Goal: Task Accomplishment & Management: Complete application form

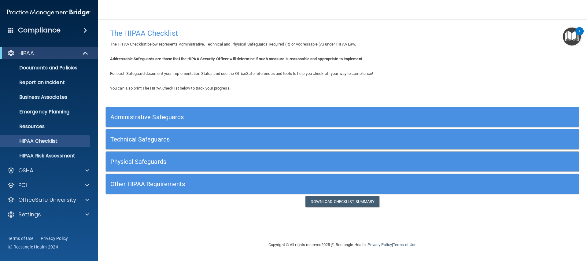
click at [141, 115] on h5 "Administrative Safeguards" at bounding box center [283, 117] width 346 height 7
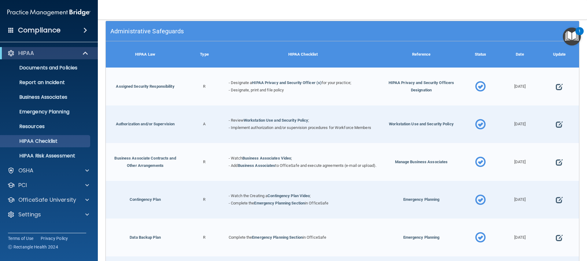
scroll to position [86, 0]
click at [559, 86] on span at bounding box center [559, 86] width 7 height 19
select select "completed"
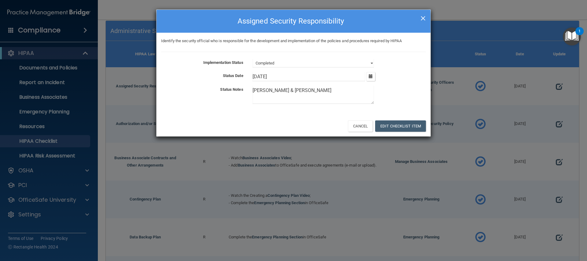
click at [423, 18] on span "×" at bounding box center [424, 17] width 6 height 12
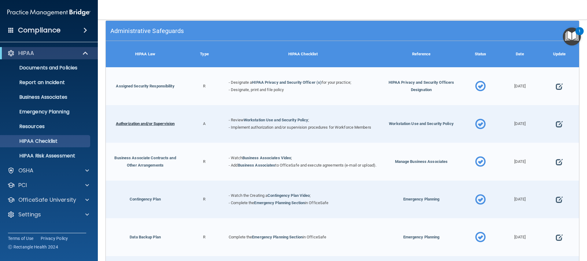
click at [154, 124] on link "Authorization and/or Supervision" at bounding box center [145, 123] width 59 height 5
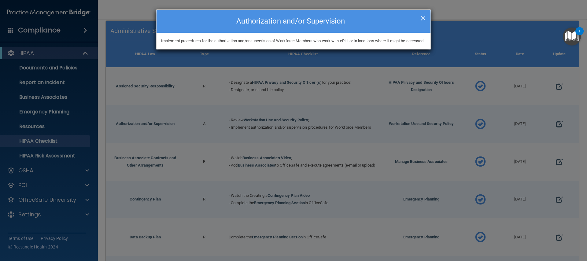
click at [422, 18] on span "×" at bounding box center [424, 17] width 6 height 12
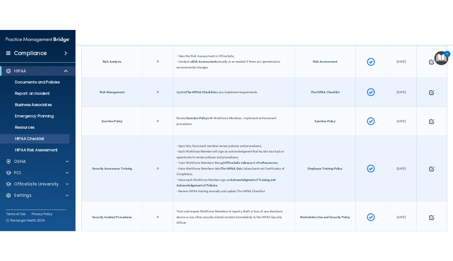
scroll to position [621, 0]
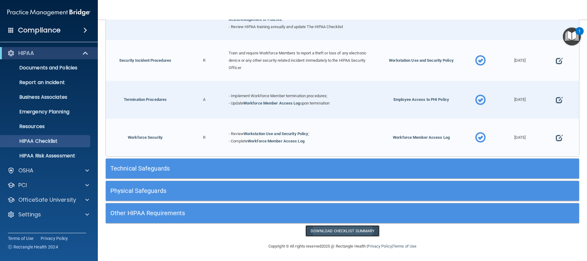
click at [341, 233] on link "Download Checklist Summary" at bounding box center [343, 231] width 74 height 11
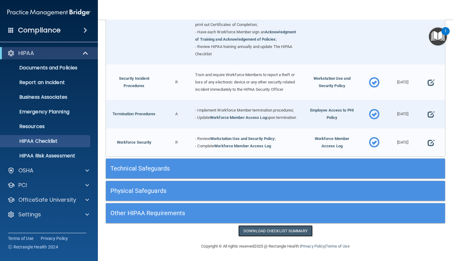
scroll to position [547, 0]
click at [64, 155] on p "HIPAA Risk Assessment" at bounding box center [46, 156] width 84 height 6
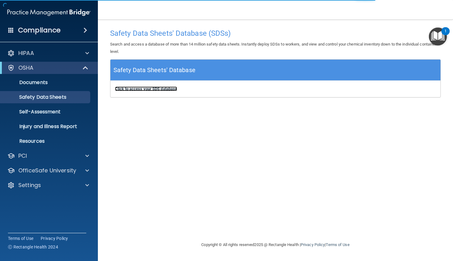
click at [133, 88] on b "Click to access your SDS database" at bounding box center [146, 89] width 62 height 5
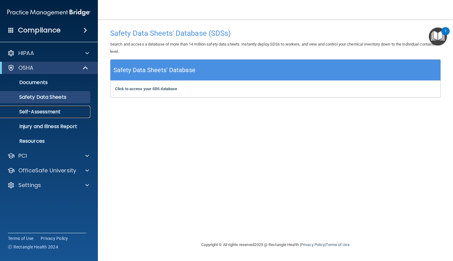
click at [36, 112] on p "Self-Assessment" at bounding box center [46, 112] width 84 height 6
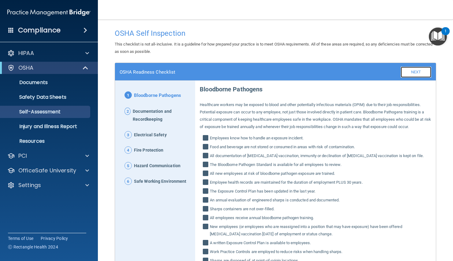
click at [416, 71] on link "Next" at bounding box center [416, 72] width 31 height 11
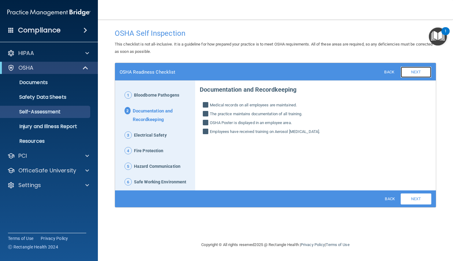
click at [417, 73] on link "Next" at bounding box center [416, 72] width 31 height 11
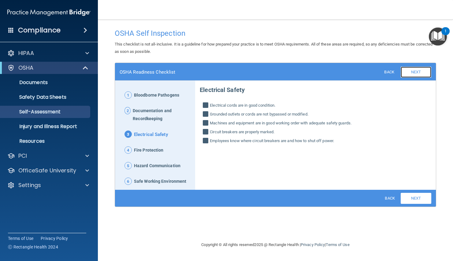
click at [417, 73] on link "Next" at bounding box center [416, 72] width 31 height 11
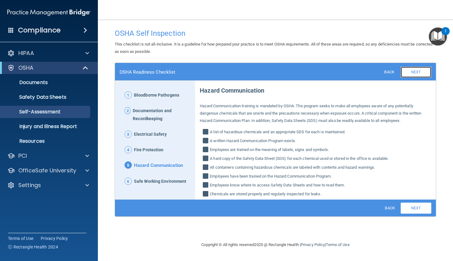
click at [417, 73] on link "Next" at bounding box center [416, 72] width 31 height 11
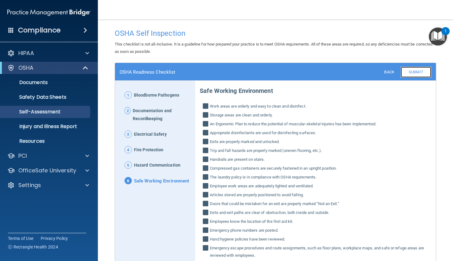
click at [417, 73] on link "Submit" at bounding box center [416, 72] width 31 height 11
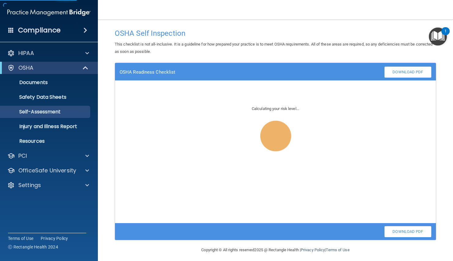
scroll to position [4, 0]
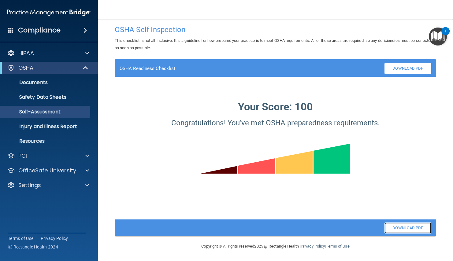
click at [401, 230] on link "Download PDF" at bounding box center [408, 228] width 47 height 11
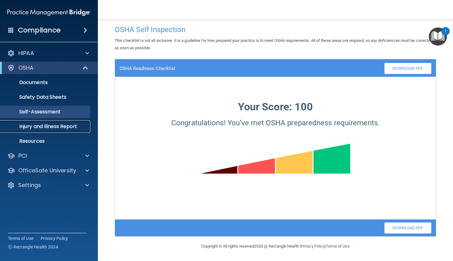
click at [56, 127] on p "Injury and Illness Report" at bounding box center [46, 127] width 84 height 6
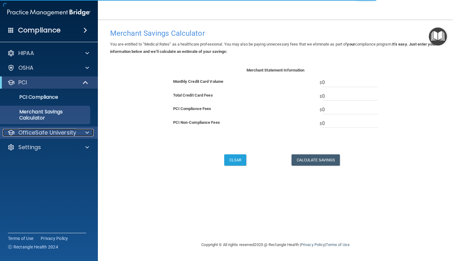
click at [41, 134] on p "OfficeSafe University" at bounding box center [47, 132] width 58 height 7
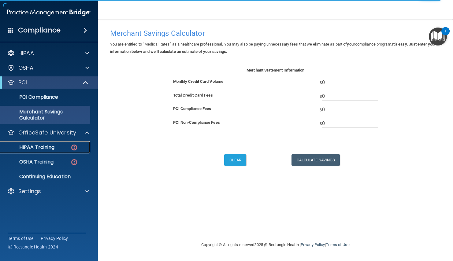
click at [39, 150] on p "HIPAA Training" at bounding box center [29, 147] width 50 height 6
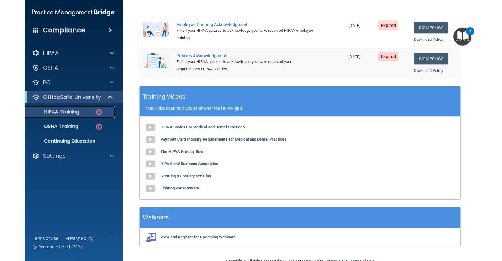
scroll to position [157, 0]
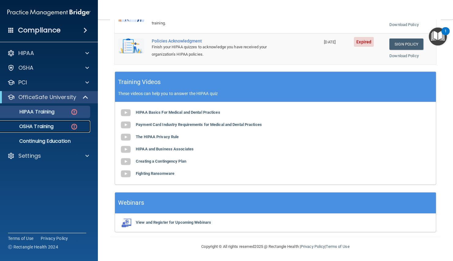
click at [31, 126] on p "OSHA Training" at bounding box center [29, 127] width 50 height 6
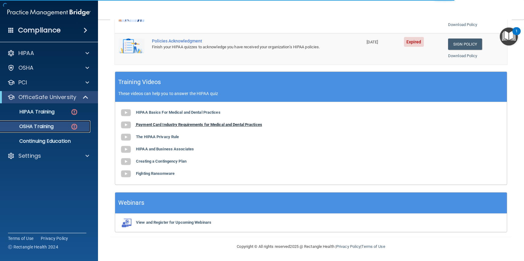
scroll to position [26, 0]
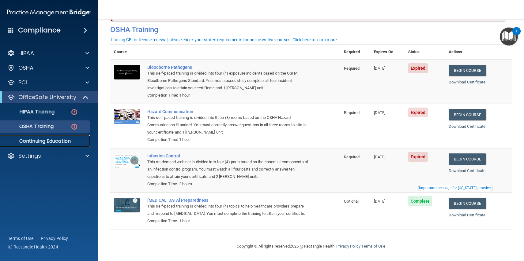
click at [55, 142] on p "Continuing Education" at bounding box center [46, 141] width 84 height 6
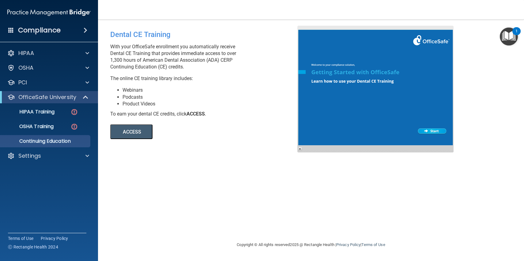
click at [129, 133] on button "ACCESS" at bounding box center [131, 132] width 42 height 15
click at [35, 154] on p "Settings" at bounding box center [29, 155] width 23 height 7
click at [43, 110] on p "HIPAA Training" at bounding box center [29, 112] width 50 height 6
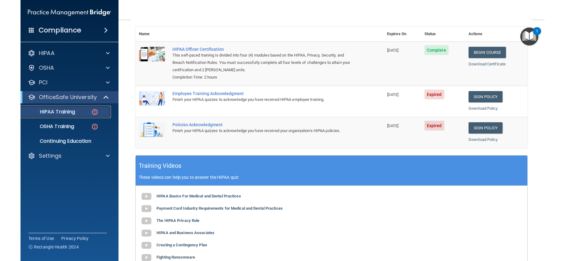
scroll to position [68, 0]
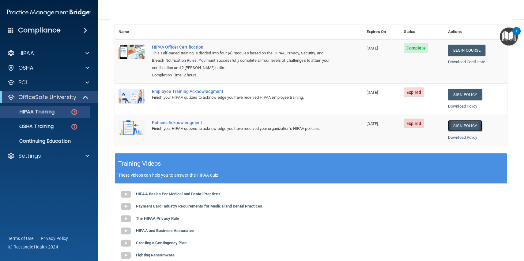
click at [453, 124] on link "Sign Policy" at bounding box center [465, 125] width 34 height 11
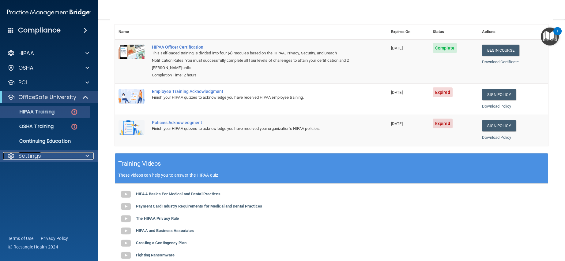
click at [30, 156] on p "Settings" at bounding box center [29, 155] width 23 height 7
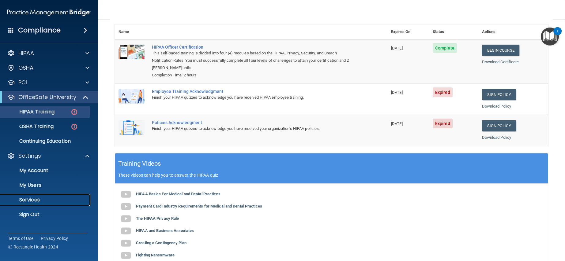
click at [28, 201] on p "Services" at bounding box center [46, 200] width 84 height 6
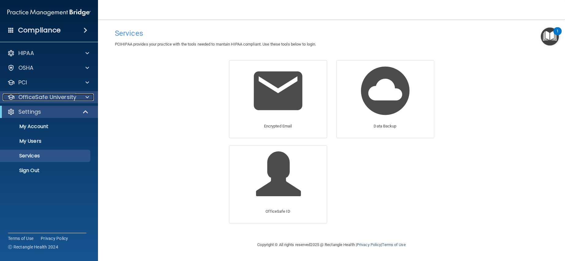
click at [35, 99] on p "OfficeSafe University" at bounding box center [47, 97] width 58 height 7
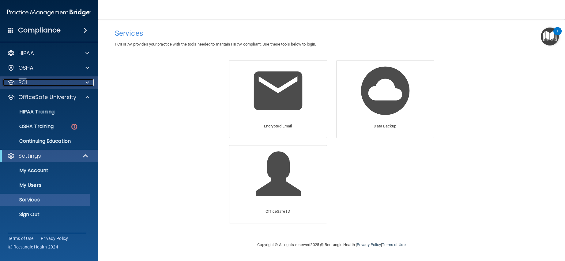
click at [27, 81] on p "PCI" at bounding box center [22, 82] width 9 height 7
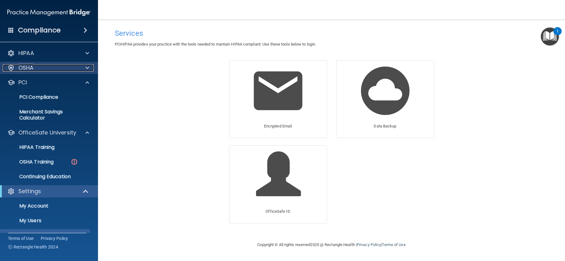
click at [20, 68] on p "OSHA" at bounding box center [25, 67] width 15 height 7
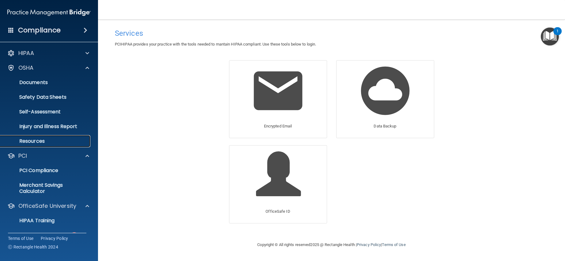
click at [37, 141] on p "Resources" at bounding box center [46, 141] width 84 height 6
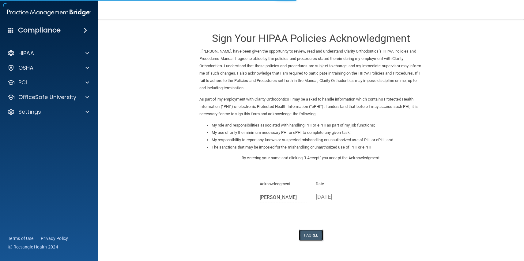
click at [316, 237] on button "I Agree" at bounding box center [311, 235] width 24 height 11
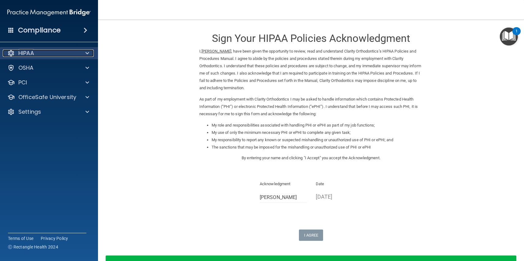
click at [39, 53] on div "HIPAA" at bounding box center [41, 53] width 76 height 7
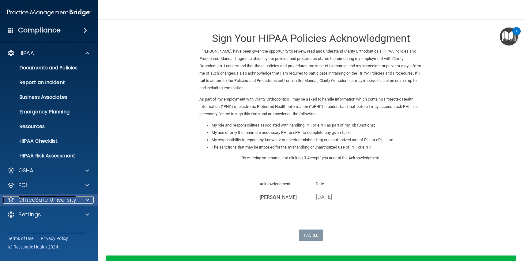
click at [40, 202] on p "OfficeSafe University" at bounding box center [47, 199] width 58 height 7
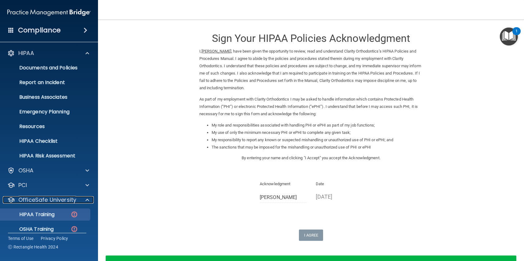
scroll to position [37, 0]
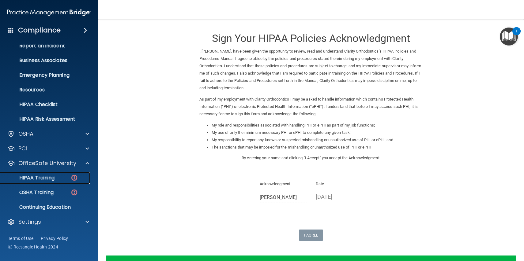
click at [45, 180] on p "HIPAA Training" at bounding box center [29, 178] width 50 height 6
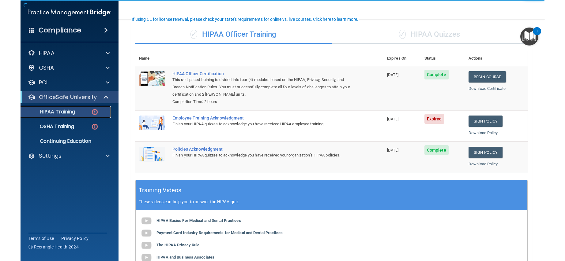
scroll to position [44, 0]
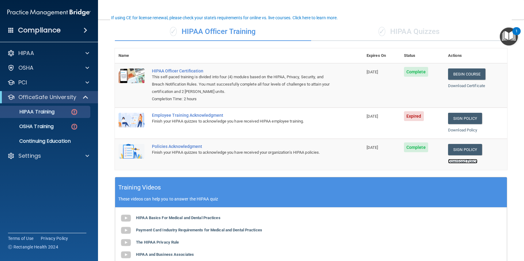
click at [460, 162] on link "Download Policy" at bounding box center [462, 161] width 29 height 5
click at [458, 117] on link "Sign Policy" at bounding box center [465, 118] width 34 height 11
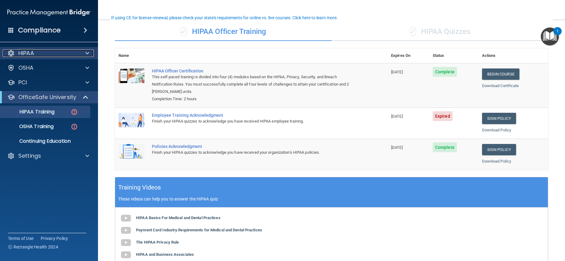
click at [35, 54] on div "HIPAA" at bounding box center [41, 53] width 76 height 7
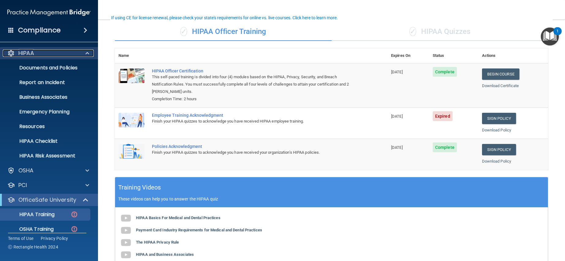
click at [48, 54] on div "HIPAA" at bounding box center [41, 53] width 76 height 7
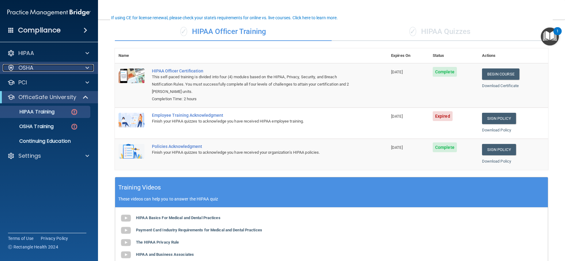
click at [48, 69] on div "OSHA" at bounding box center [41, 67] width 76 height 7
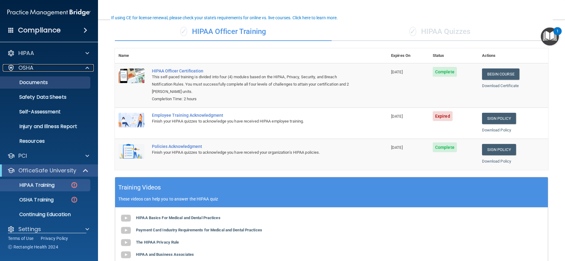
scroll to position [7, 0]
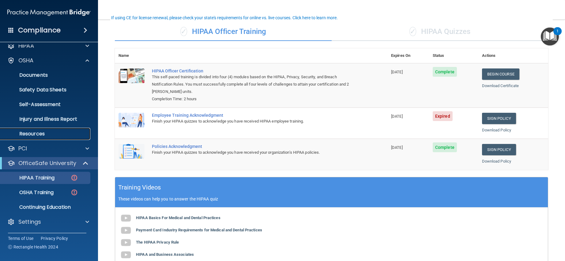
click at [32, 136] on p "Resources" at bounding box center [46, 134] width 84 height 6
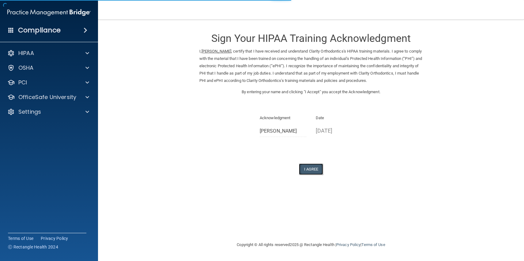
click at [308, 166] on button "I Agree" at bounding box center [311, 169] width 24 height 11
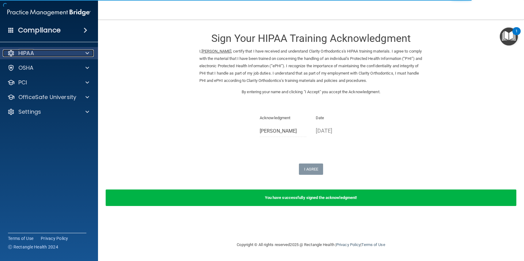
click at [38, 54] on div "HIPAA" at bounding box center [41, 53] width 76 height 7
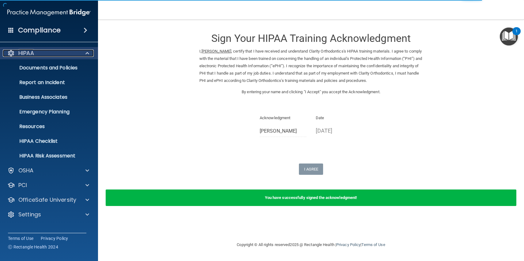
click at [28, 51] on p "HIPAA" at bounding box center [26, 53] width 16 height 7
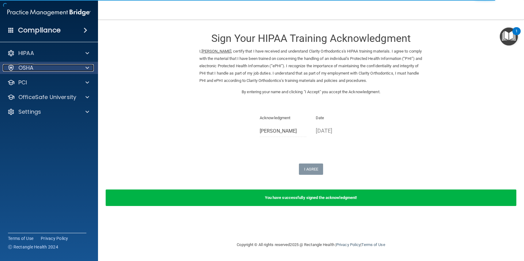
click at [22, 71] on p "OSHA" at bounding box center [25, 67] width 15 height 7
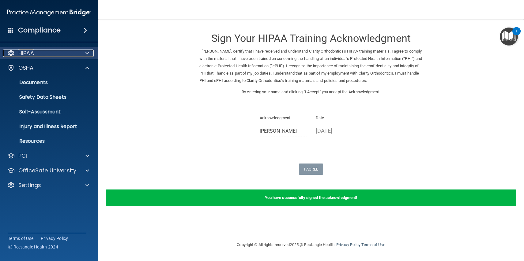
drag, startPoint x: 21, startPoint y: 54, endPoint x: 17, endPoint y: 54, distance: 3.4
click at [21, 54] on p "HIPAA" at bounding box center [26, 53] width 16 height 7
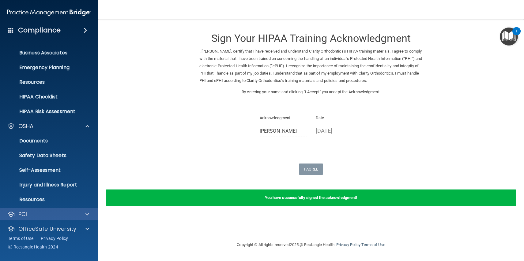
scroll to position [66, 0]
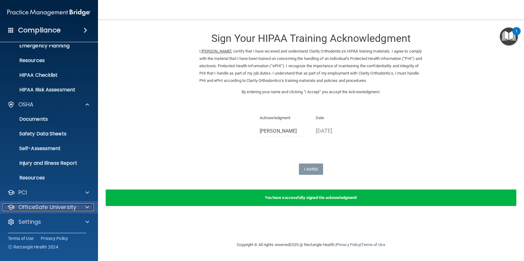
click at [24, 207] on p "OfficeSafe University" at bounding box center [47, 207] width 58 height 7
click at [32, 223] on p "HIPAA Training" at bounding box center [29, 222] width 50 height 6
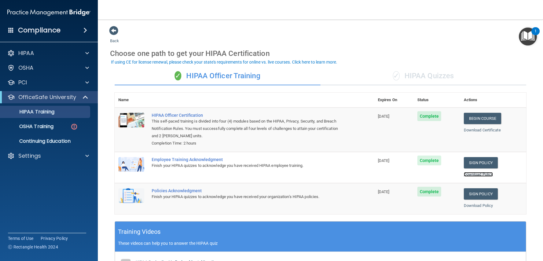
click at [474, 174] on link "Download Policy" at bounding box center [478, 174] width 29 height 5
drag, startPoint x: 44, startPoint y: 128, endPoint x: 69, endPoint y: 132, distance: 24.9
click at [44, 128] on p "OSHA Training" at bounding box center [29, 127] width 50 height 6
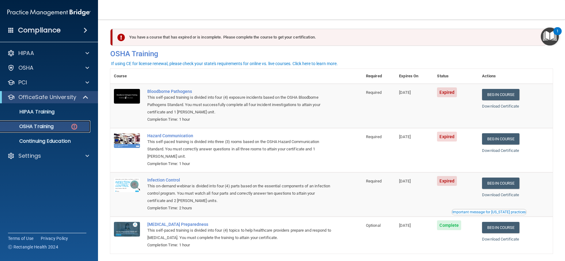
scroll to position [2, 0]
click at [488, 97] on link "Begin Course" at bounding box center [500, 94] width 37 height 11
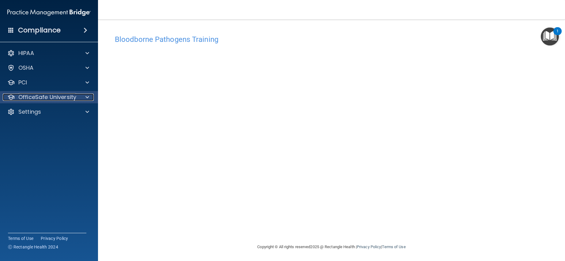
click at [32, 99] on p "OfficeSafe University" at bounding box center [47, 97] width 58 height 7
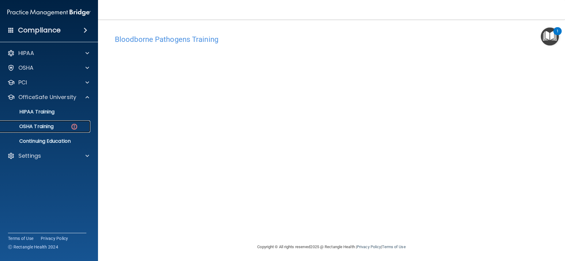
click at [40, 125] on p "OSHA Training" at bounding box center [29, 127] width 50 height 6
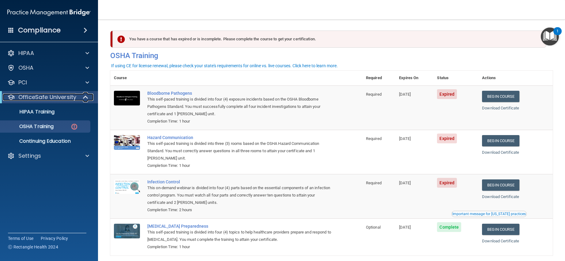
click at [26, 96] on p "OfficeSafe University" at bounding box center [47, 97] width 58 height 7
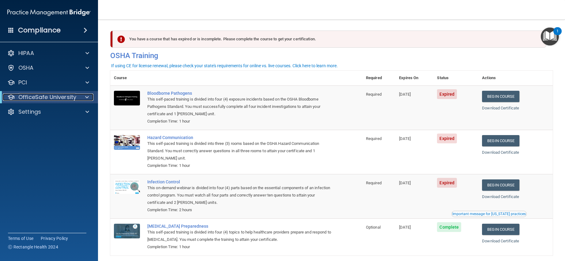
click at [26, 96] on p "OfficeSafe University" at bounding box center [47, 97] width 58 height 7
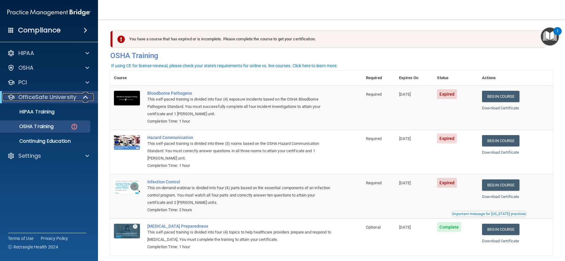
click at [40, 97] on p "OfficeSafe University" at bounding box center [47, 97] width 58 height 7
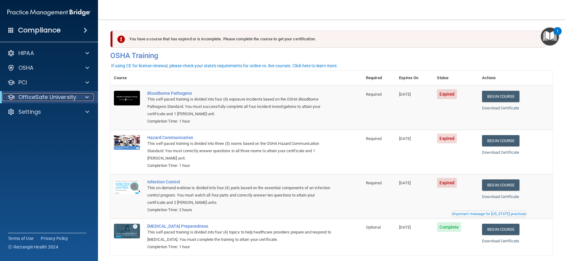
click at [40, 97] on p "OfficeSafe University" at bounding box center [47, 97] width 58 height 7
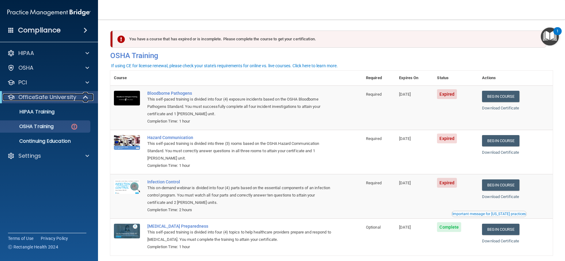
scroll to position [26, 0]
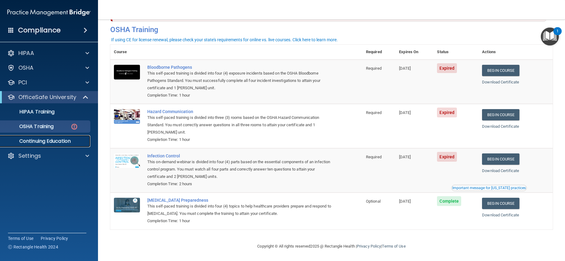
click at [29, 141] on p "Continuing Education" at bounding box center [46, 141] width 84 height 6
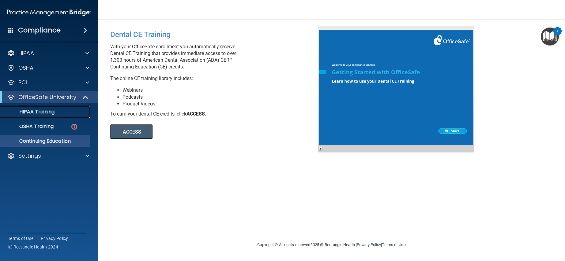
click at [28, 113] on p "HIPAA Training" at bounding box center [29, 112] width 50 height 6
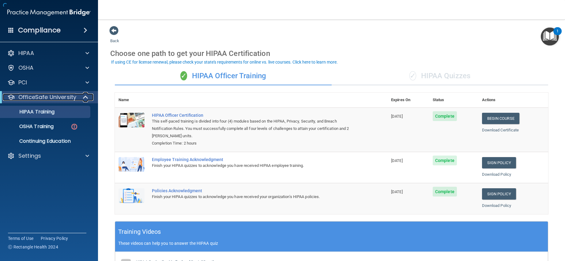
click at [21, 97] on p "OfficeSafe University" at bounding box center [47, 97] width 58 height 7
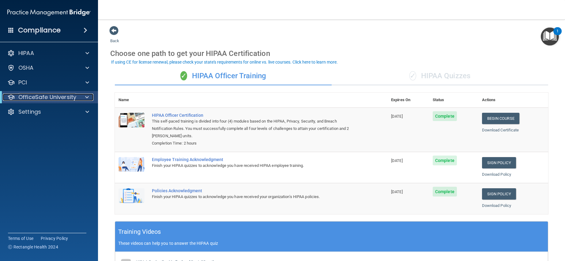
click at [23, 96] on p "OfficeSafe University" at bounding box center [47, 97] width 58 height 7
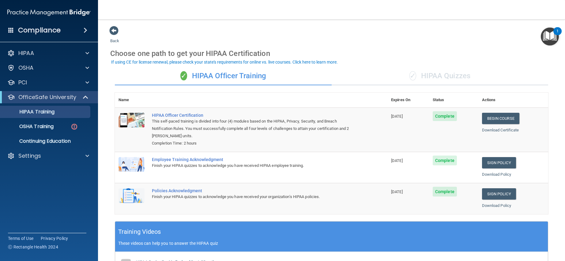
click at [87, 32] on span at bounding box center [86, 30] width 4 height 7
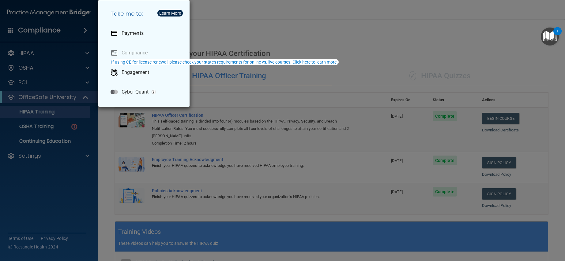
click at [69, 36] on div "Take me to: Payments Compliance Engagement Cyber Quant" at bounding box center [282, 130] width 565 height 261
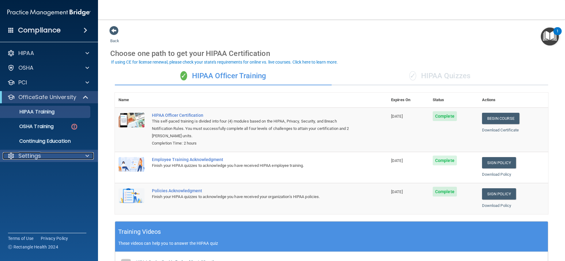
click at [30, 159] on p "Settings" at bounding box center [29, 155] width 23 height 7
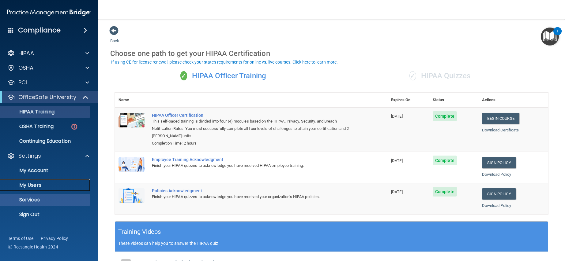
click at [32, 190] on link "My Users" at bounding box center [42, 185] width 96 height 12
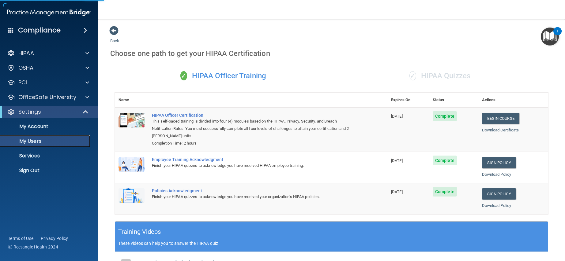
select select "20"
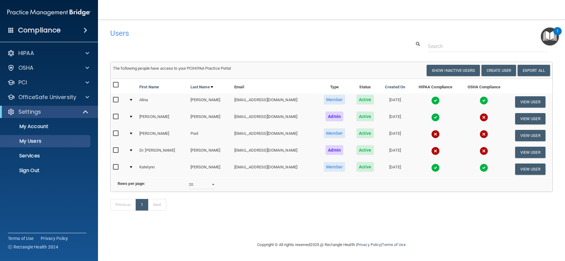
click at [480, 118] on img at bounding box center [483, 117] width 9 height 9
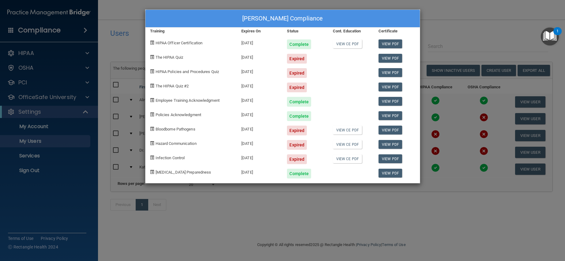
click at [455, 36] on div "Elizabeth Melgarejo's Compliance Training Expires On Status Cont. Education Cer…" at bounding box center [282, 130] width 565 height 261
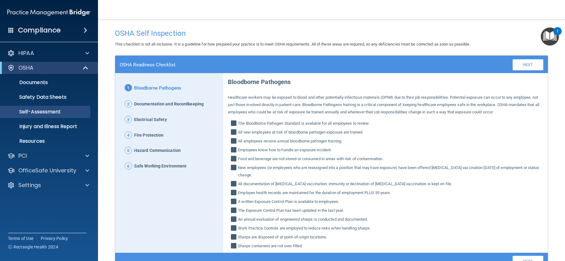
click at [258, 20] on main "OSHA Self Inspection This checklist is not all-inclusive. It is a guideline for…" at bounding box center [331, 141] width 467 height 242
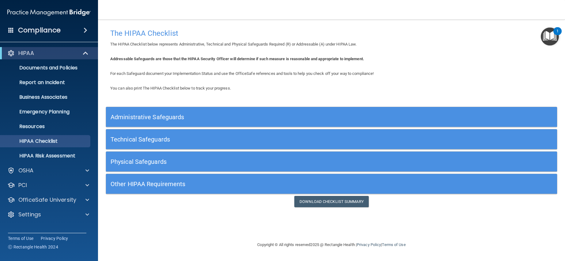
click at [137, 183] on h5 "Other HIPAA Requirements" at bounding box center [274, 184] width 329 height 7
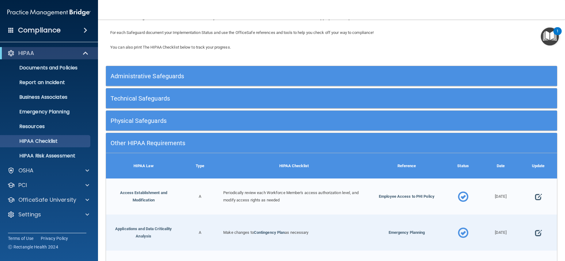
scroll to position [126, 0]
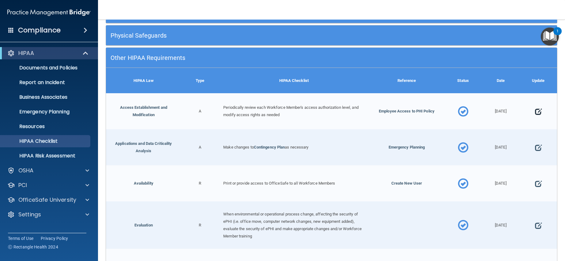
click at [538, 113] on span at bounding box center [538, 112] width 7 height 18
select select "completed"
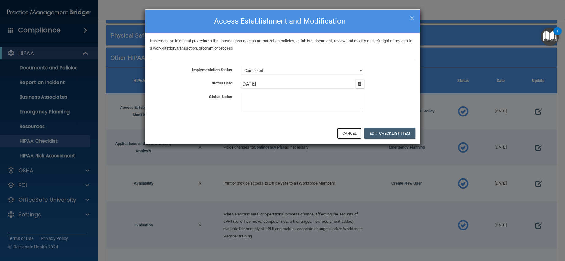
click at [352, 136] on button "Cancel" at bounding box center [349, 133] width 25 height 11
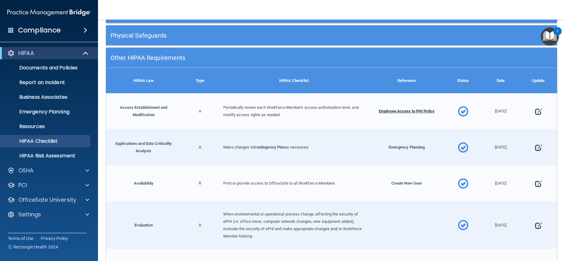
click at [394, 111] on span "Employee Access to PHI Policy" at bounding box center [407, 111] width 56 height 5
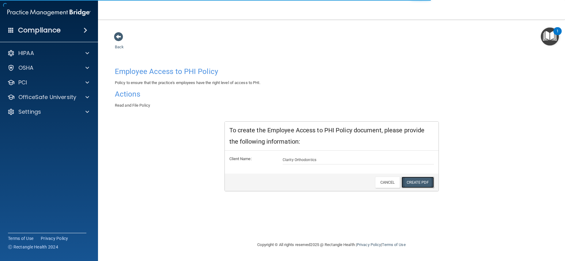
click at [417, 181] on link "Create PDF" at bounding box center [417, 182] width 32 height 11
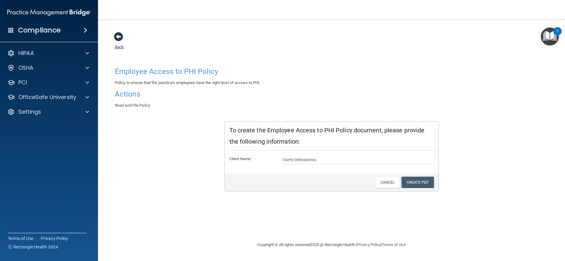
click at [119, 36] on span at bounding box center [118, 36] width 9 height 9
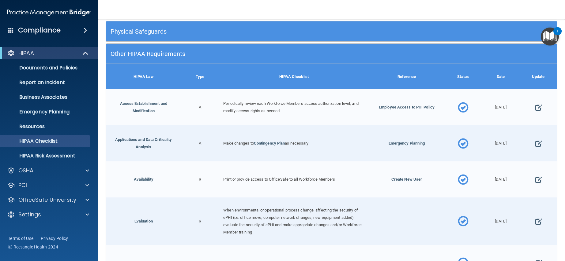
scroll to position [132, 0]
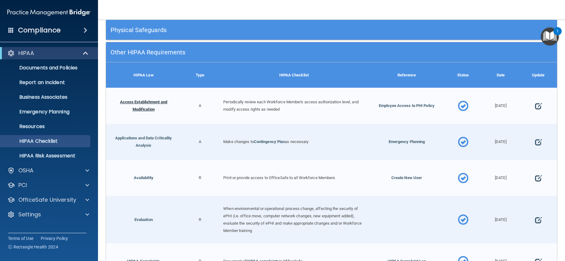
click at [147, 103] on link "Access Establishment and Modification" at bounding box center [143, 106] width 47 height 12
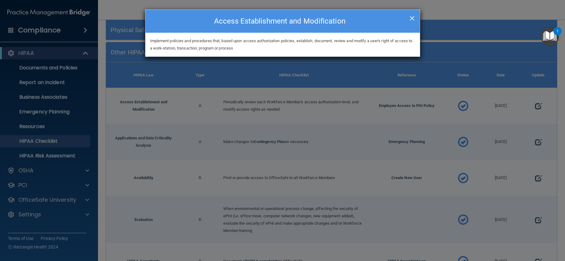
click at [413, 19] on span "×" at bounding box center [412, 17] width 6 height 12
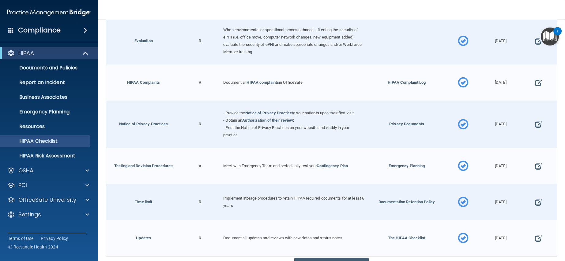
scroll to position [344, 0]
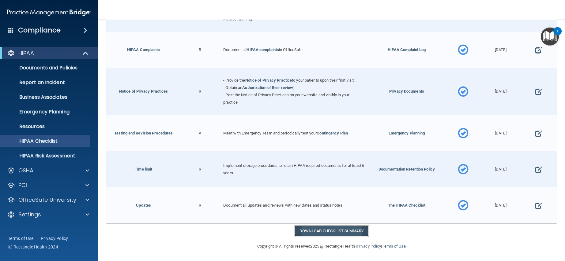
click at [314, 232] on link "Download Checklist Summary" at bounding box center [331, 231] width 74 height 11
click at [29, 128] on p "Resources" at bounding box center [46, 127] width 84 height 6
